Goal: Task Accomplishment & Management: Manage account settings

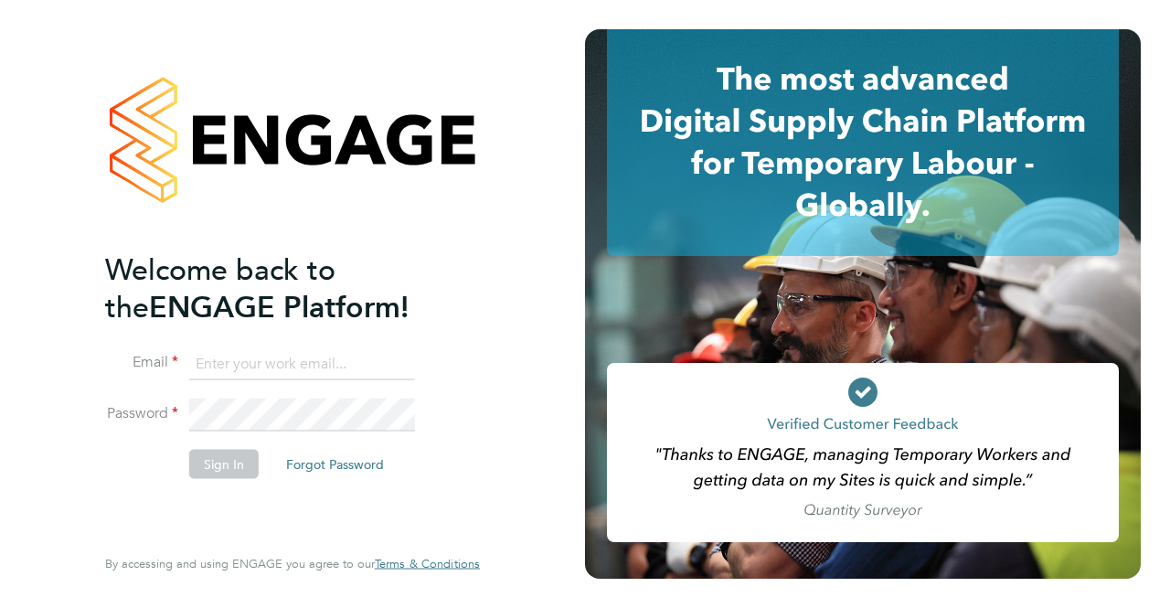
click at [240, 362] on input at bounding box center [302, 363] width 226 height 33
type input "joshallcorn27@gmail.com"
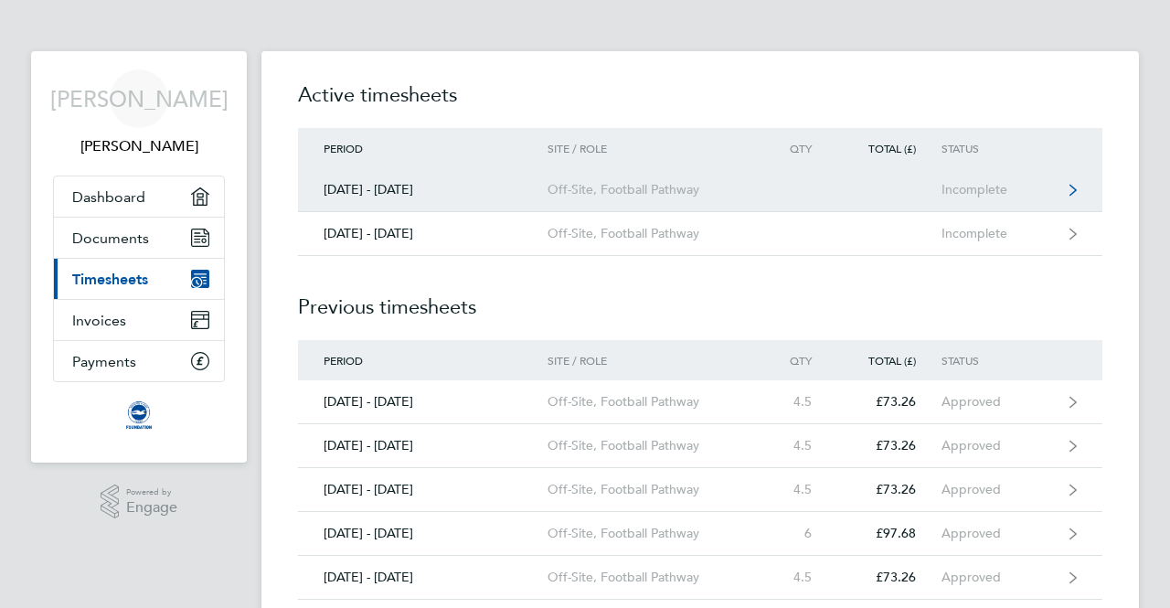
click at [1077, 186] on link "[DATE] - [DATE] Off-Site, Football Pathway Incomplete" at bounding box center [700, 190] width 805 height 44
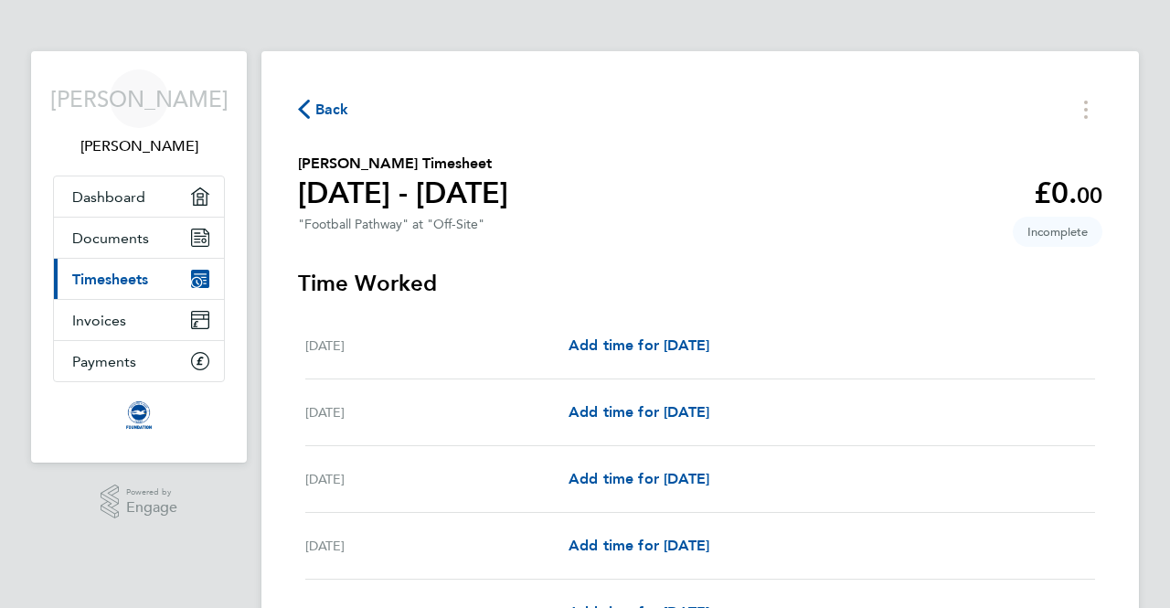
click at [308, 109] on icon "button" at bounding box center [304, 109] width 12 height 19
